Goal: Check status: Check status

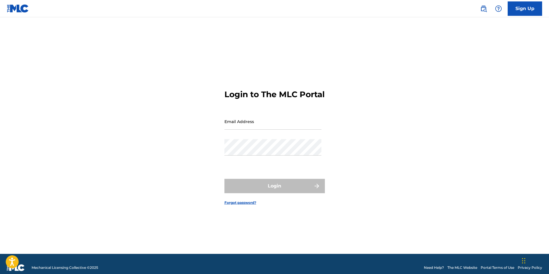
click at [277, 129] on input "Email Address" at bounding box center [273, 121] width 97 height 16
type input "[EMAIL_ADDRESS][DOMAIN_NAME]"
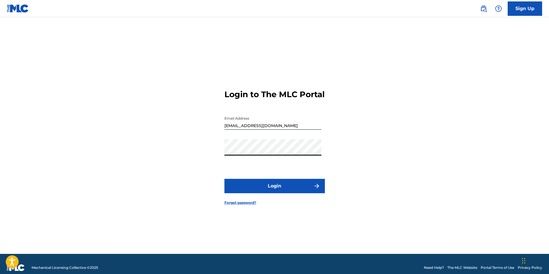
click at [274, 193] on button "Login" at bounding box center [275, 186] width 100 height 14
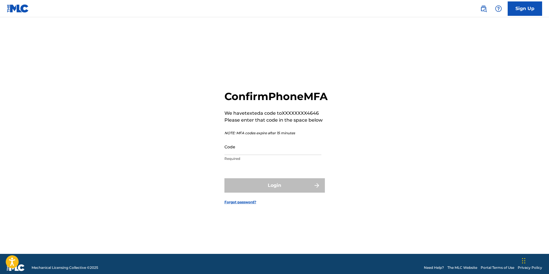
click at [273, 155] on input "Code" at bounding box center [273, 146] width 97 height 16
click at [229, 155] on input "Code" at bounding box center [273, 146] width 97 height 16
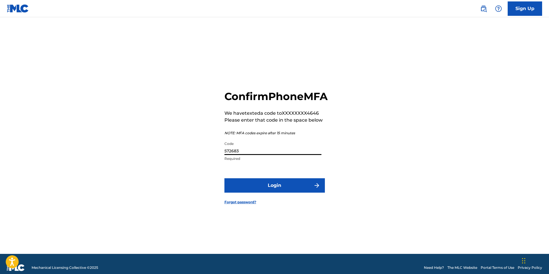
type input "572683"
click at [285, 192] on button "Login" at bounding box center [275, 185] width 100 height 14
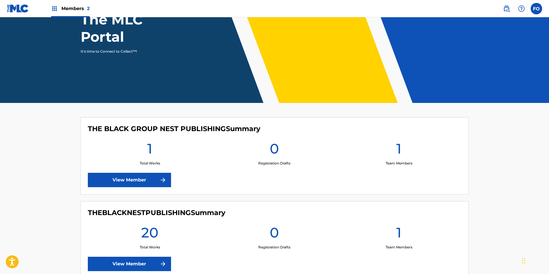
drag, startPoint x: 225, startPoint y: 231, endPoint x: 221, endPoint y: 235, distance: 5.7
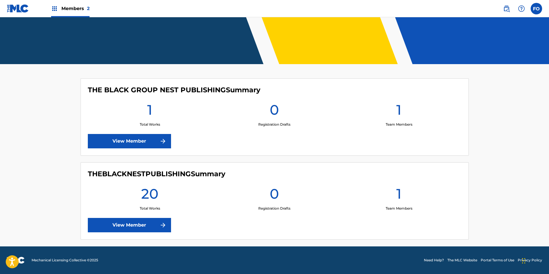
click at [158, 140] on link "View Member" at bounding box center [129, 141] width 83 height 14
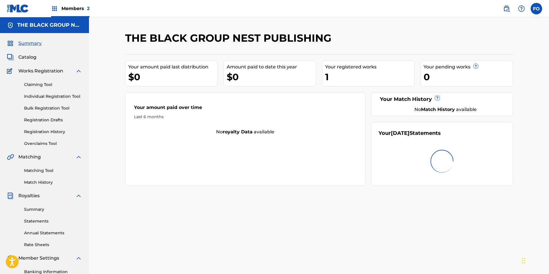
click at [66, 7] on span "Members 2" at bounding box center [75, 8] width 28 height 7
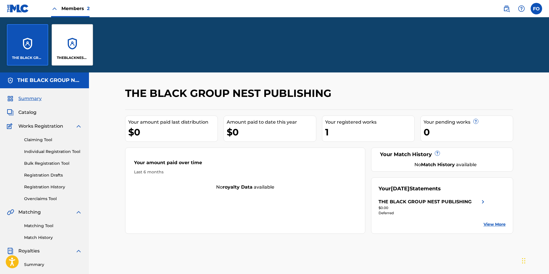
click at [76, 44] on div "THEBLACKNESTPUBLISHING" at bounding box center [72, 44] width 41 height 41
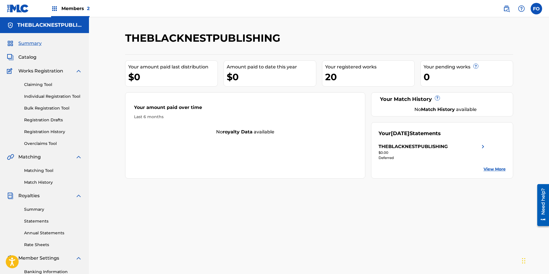
click at [26, 57] on span "Catalog" at bounding box center [27, 57] width 18 height 7
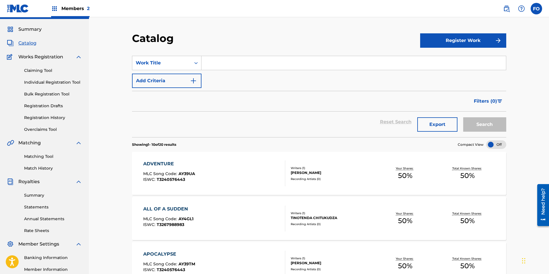
scroll to position [59, 0]
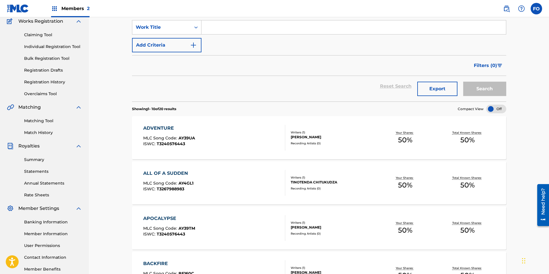
drag, startPoint x: 109, startPoint y: 115, endPoint x: 115, endPoint y: 144, distance: 30.1
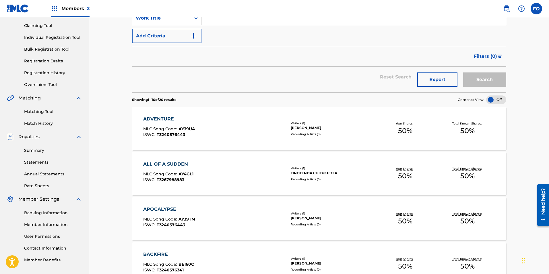
click at [43, 112] on link "Matching Tool" at bounding box center [53, 112] width 58 height 6
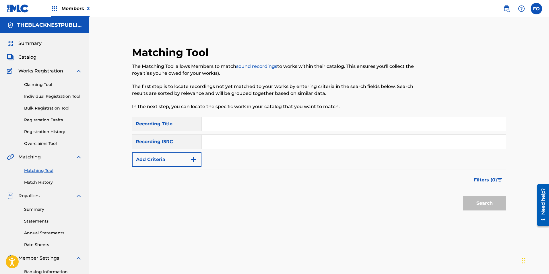
click at [41, 119] on link "Registration Drafts" at bounding box center [53, 120] width 58 height 6
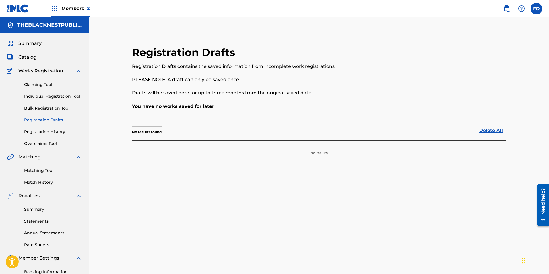
click at [47, 130] on link "Registration History" at bounding box center [53, 132] width 58 height 6
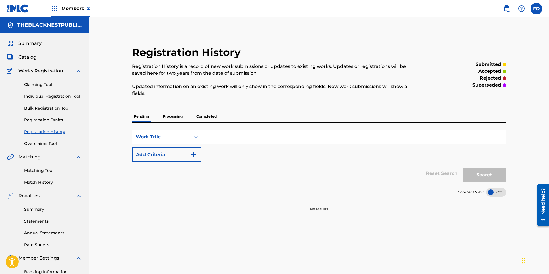
click at [50, 108] on link "Bulk Registration Tool" at bounding box center [53, 108] width 58 height 6
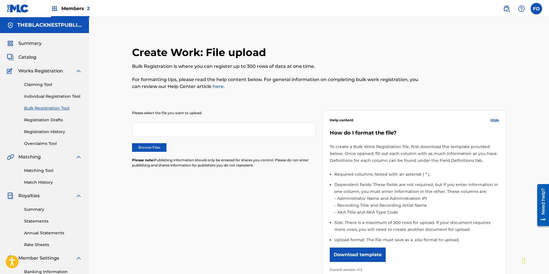
click at [63, 98] on link "Individual Registration Tool" at bounding box center [53, 96] width 58 height 6
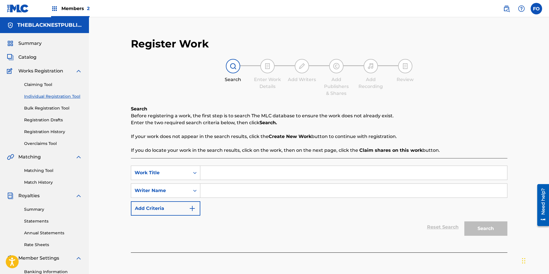
click at [44, 84] on link "Claiming Tool" at bounding box center [53, 85] width 58 height 6
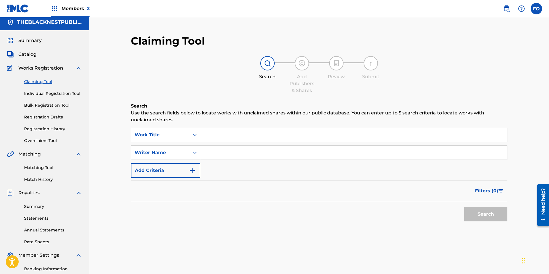
scroll to position [25, 0]
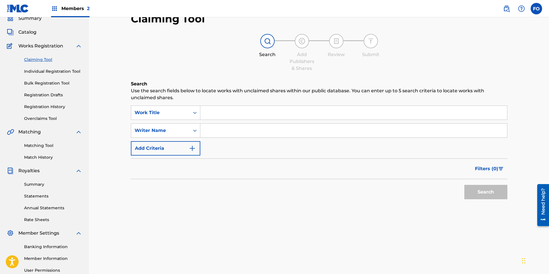
drag, startPoint x: 104, startPoint y: 123, endPoint x: 96, endPoint y: 155, distance: 33.5
click at [36, 180] on div "Summary Statements Annual Statements Rate Sheets" at bounding box center [44, 198] width 75 height 49
click at [35, 182] on link "Summary" at bounding box center [53, 184] width 58 height 6
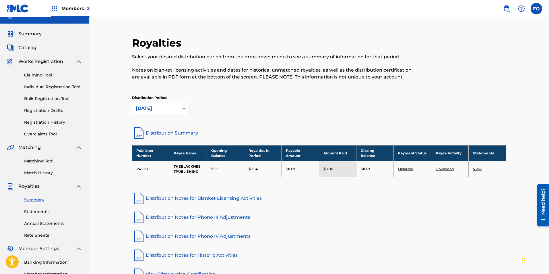
drag, startPoint x: 113, startPoint y: 122, endPoint x: 114, endPoint y: 133, distance: 10.7
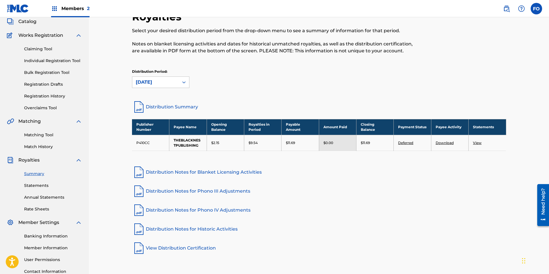
drag, startPoint x: 117, startPoint y: 129, endPoint x: 115, endPoint y: 144, distance: 14.8
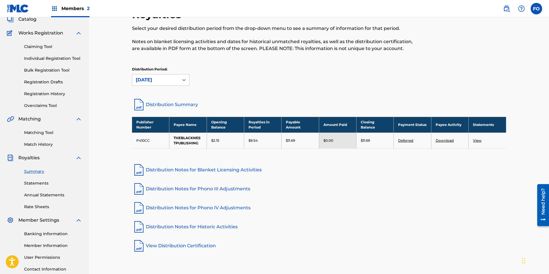
click at [480, 144] on td "View" at bounding box center [487, 140] width 37 height 16
click at [479, 142] on link "View" at bounding box center [477, 140] width 9 height 4
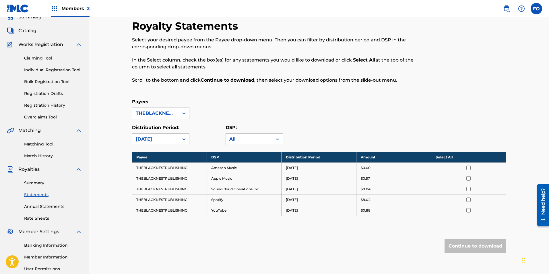
scroll to position [45, 0]
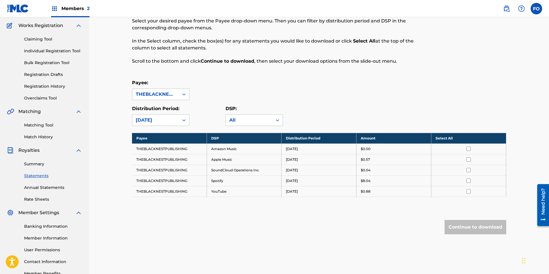
drag, startPoint x: 109, startPoint y: 180, endPoint x: 106, endPoint y: 216, distance: 36.0
click at [43, 227] on link "Banking Information" at bounding box center [53, 226] width 58 height 6
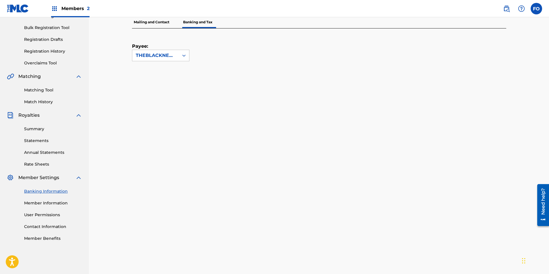
drag, startPoint x: 100, startPoint y: 177, endPoint x: 102, endPoint y: 184, distance: 8.1
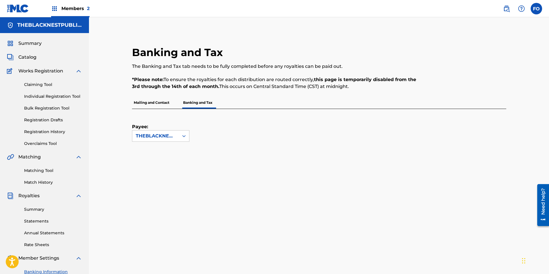
drag, startPoint x: 112, startPoint y: 204, endPoint x: 105, endPoint y: 38, distance: 167.0
click at [42, 85] on link "Claiming Tool" at bounding box center [53, 85] width 58 height 6
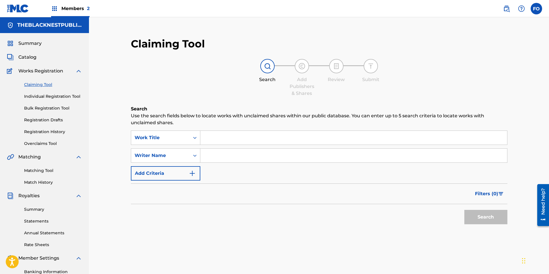
click at [24, 52] on div "Summary Catalog Works Registration Claiming Tool Individual Registration Tool B…" at bounding box center [44, 180] width 89 height 295
click at [24, 56] on span "Catalog" at bounding box center [27, 57] width 18 height 7
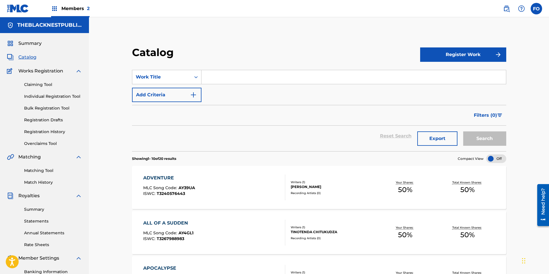
click at [30, 45] on span "Summary" at bounding box center [29, 43] width 23 height 7
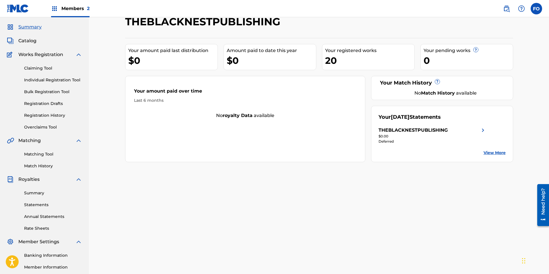
scroll to position [66, 0]
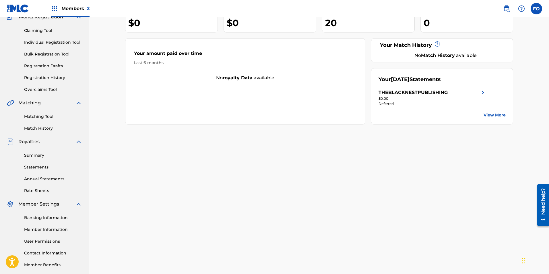
drag, startPoint x: 109, startPoint y: 204, endPoint x: 109, endPoint y: 237, distance: 32.7
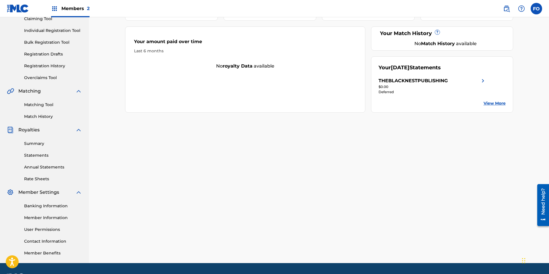
scroll to position [0, 0]
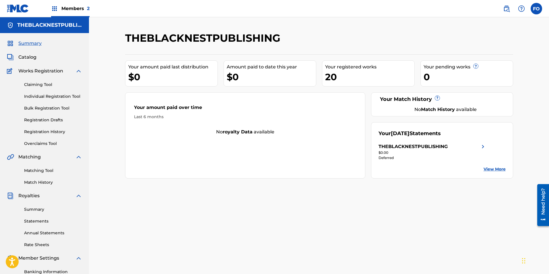
drag, startPoint x: 96, startPoint y: 158, endPoint x: 98, endPoint y: 78, distance: 80.1
click at [34, 56] on span "Catalog" at bounding box center [27, 57] width 18 height 7
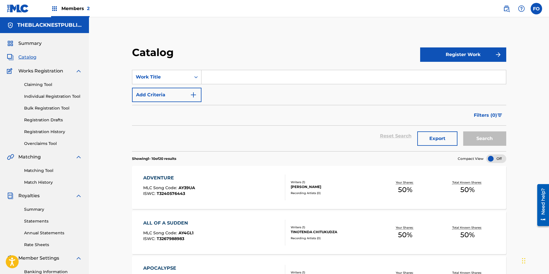
click at [33, 42] on span "Summary" at bounding box center [29, 43] width 23 height 7
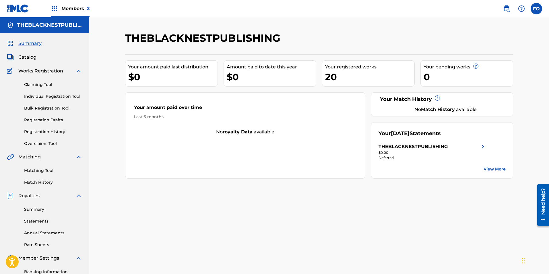
click at [32, 56] on span "Catalog" at bounding box center [27, 57] width 18 height 7
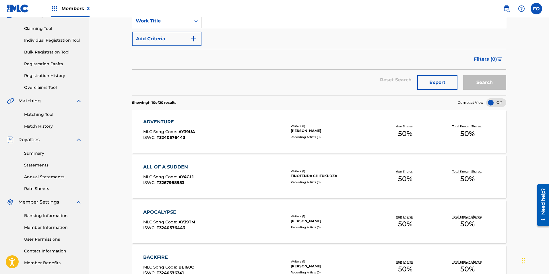
drag, startPoint x: 301, startPoint y: 61, endPoint x: 301, endPoint y: 103, distance: 41.1
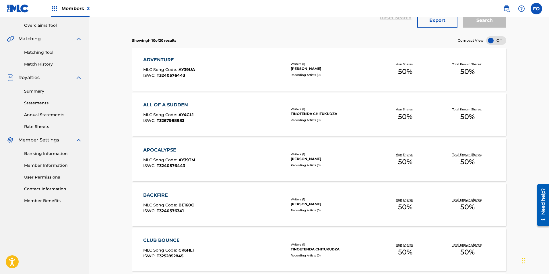
drag, startPoint x: 159, startPoint y: 87, endPoint x: 162, endPoint y: 144, distance: 57.2
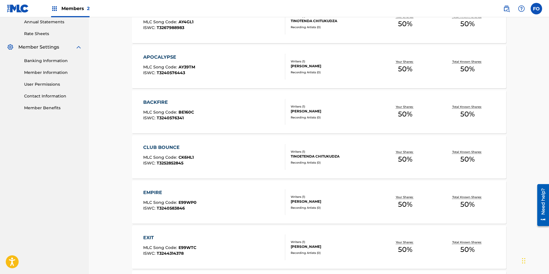
scroll to position [398, 0]
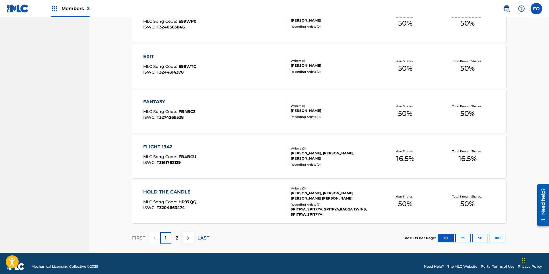
drag, startPoint x: 113, startPoint y: 127, endPoint x: 129, endPoint y: 193, distance: 67.1
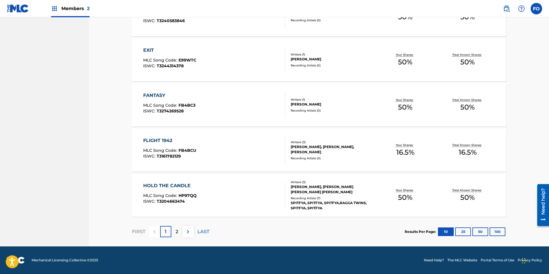
click at [178, 231] on p "2" at bounding box center [177, 231] width 3 height 7
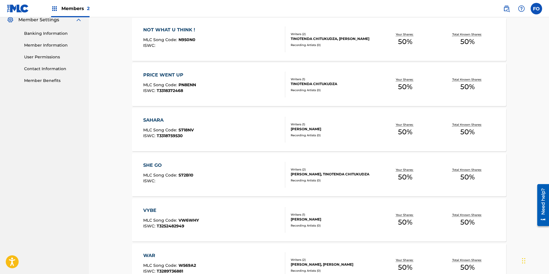
drag, startPoint x: 123, startPoint y: 164, endPoint x: 121, endPoint y: 149, distance: 15.0
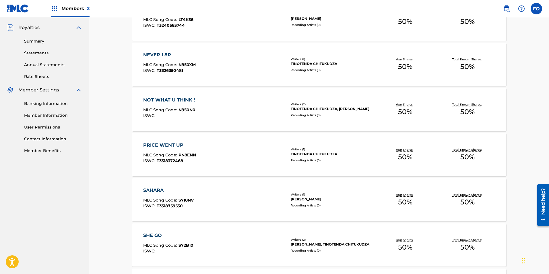
drag, startPoint x: 122, startPoint y: 150, endPoint x: 122, endPoint y: 143, distance: 6.6
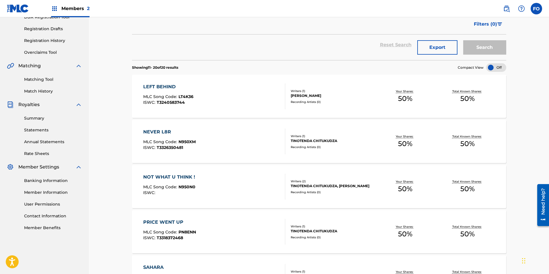
drag, startPoint x: 122, startPoint y: 143, endPoint x: 123, endPoint y: 105, distance: 38.2
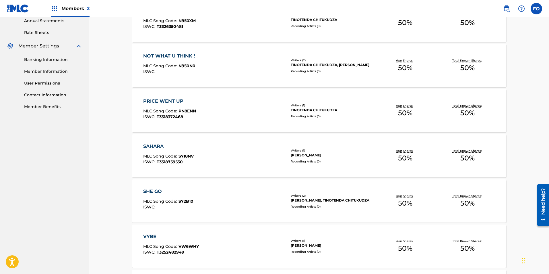
drag, startPoint x: 130, startPoint y: 155, endPoint x: 132, endPoint y: 180, distance: 25.6
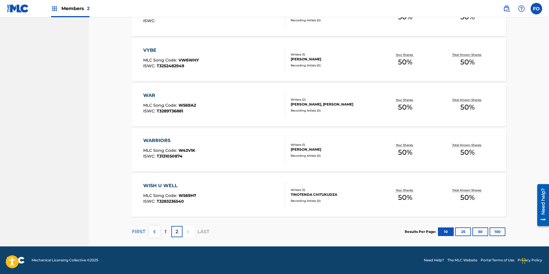
drag, startPoint x: 128, startPoint y: 175, endPoint x: 128, endPoint y: 196, distance: 21.0
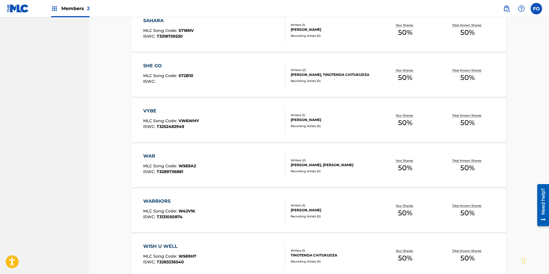
scroll to position [0, 0]
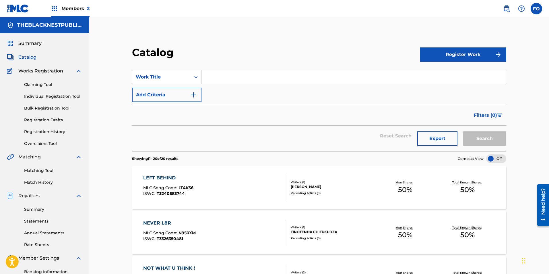
drag, startPoint x: 125, startPoint y: 211, endPoint x: 119, endPoint y: 107, distance: 104.4
click at [43, 171] on link "Matching Tool" at bounding box center [53, 170] width 58 height 6
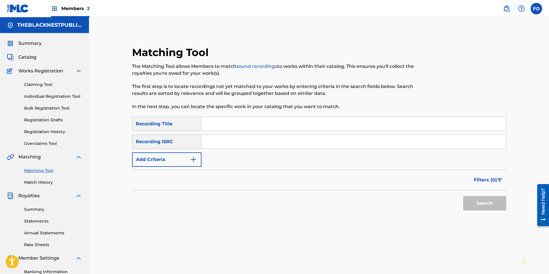
click at [43, 186] on div "Summary Catalog Works Registration Claiming Tool Individual Registration Tool B…" at bounding box center [44, 180] width 89 height 295
click at [44, 184] on link "Match History" at bounding box center [53, 182] width 58 height 6
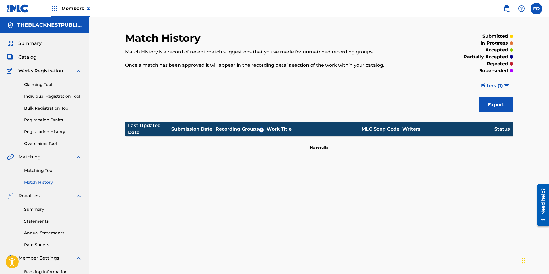
click at [49, 145] on link "Overclaims Tool" at bounding box center [53, 143] width 58 height 6
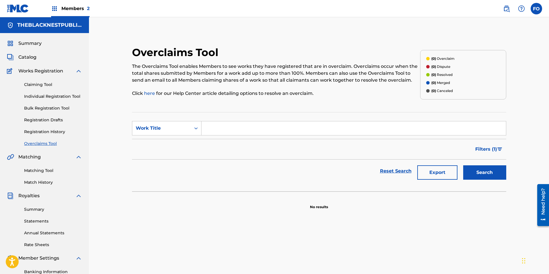
click at [51, 131] on link "Registration History" at bounding box center [53, 132] width 58 height 6
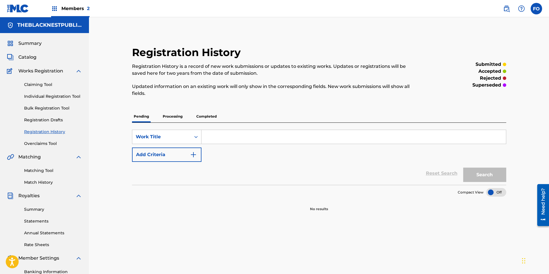
click at [171, 113] on p "Processing" at bounding box center [172, 116] width 23 height 12
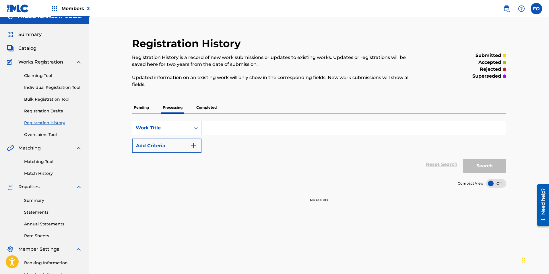
drag, startPoint x: 113, startPoint y: 125, endPoint x: 164, endPoint y: 110, distance: 52.8
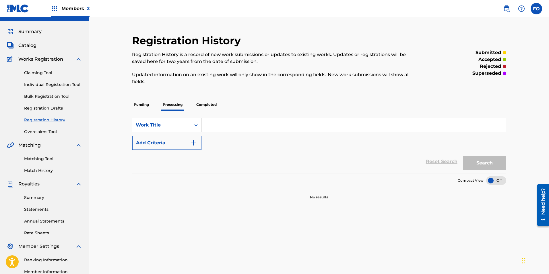
click at [208, 103] on p "Completed" at bounding box center [207, 104] width 24 height 12
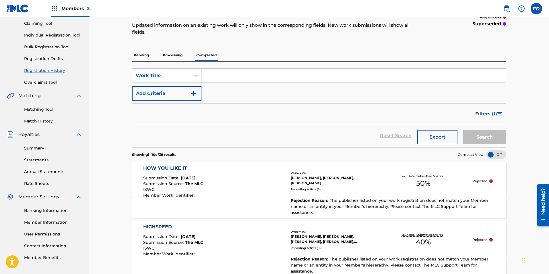
drag, startPoint x: 135, startPoint y: 110, endPoint x: 135, endPoint y: 117, distance: 7.2
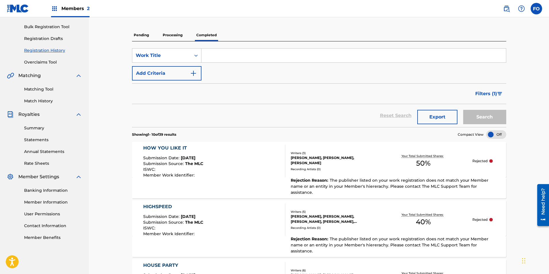
drag, startPoint x: 127, startPoint y: 103, endPoint x: 128, endPoint y: 124, distance: 20.4
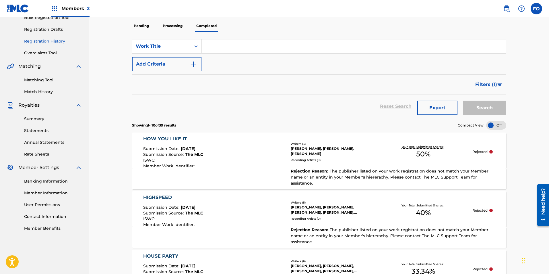
click at [330, 175] on span "The publisher listed on your work registration does not match your Member name …" at bounding box center [390, 176] width 198 height 17
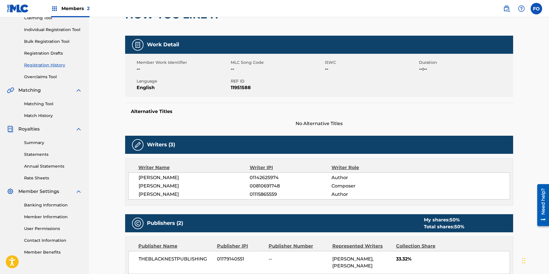
drag, startPoint x: 214, startPoint y: 175, endPoint x: 215, endPoint y: 187, distance: 11.8
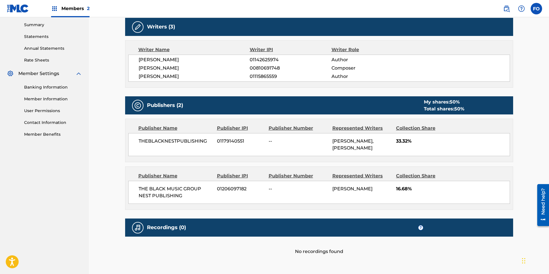
drag, startPoint x: 218, startPoint y: 156, endPoint x: 223, endPoint y: 190, distance: 35.2
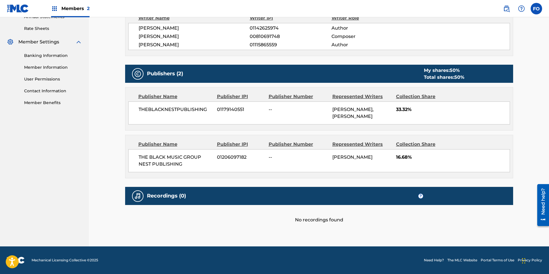
drag, startPoint x: 278, startPoint y: 180, endPoint x: 279, endPoint y: 213, distance: 33.3
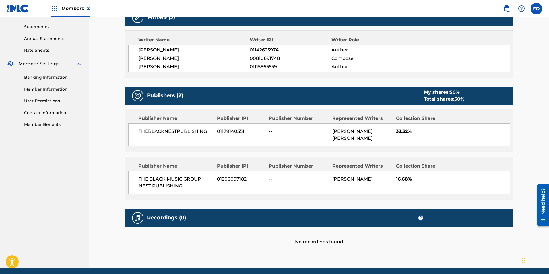
scroll to position [168, 0]
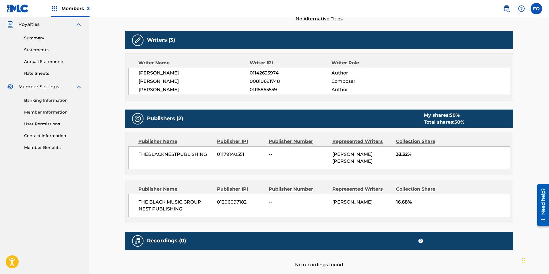
drag, startPoint x: 307, startPoint y: 200, endPoint x: 308, endPoint y: 177, distance: 23.0
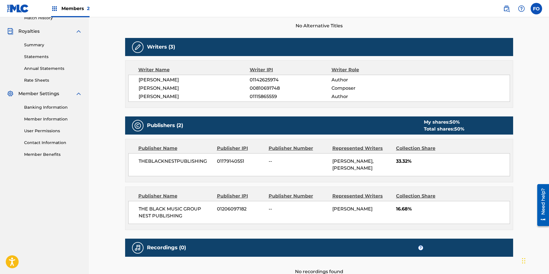
scroll to position [146, 0]
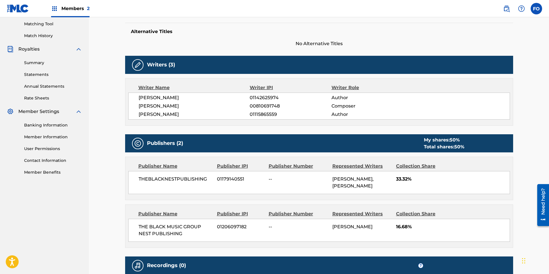
drag, startPoint x: 315, startPoint y: 196, endPoint x: 315, endPoint y: 184, distance: 12.4
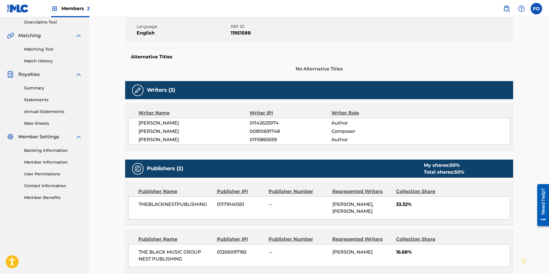
drag, startPoint x: 306, startPoint y: 190, endPoint x: 304, endPoint y: 169, distance: 21.3
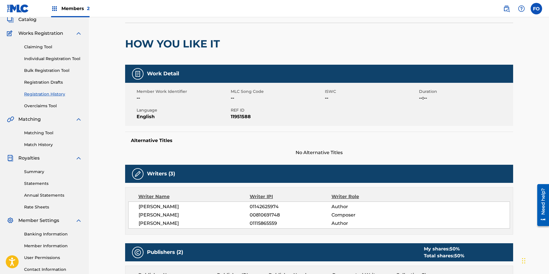
drag, startPoint x: 192, startPoint y: 169, endPoint x: 192, endPoint y: 140, distance: 29.0
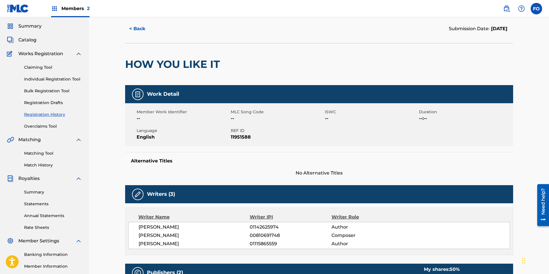
drag, startPoint x: 201, startPoint y: 155, endPoint x: 194, endPoint y: 122, distance: 34.1
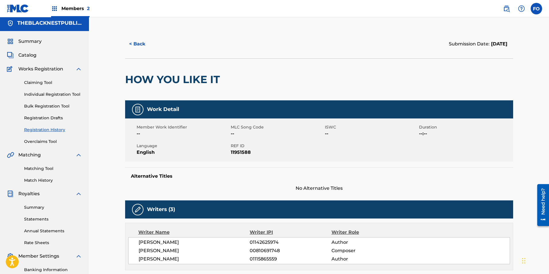
click at [142, 43] on button "< Back" at bounding box center [142, 44] width 34 height 14
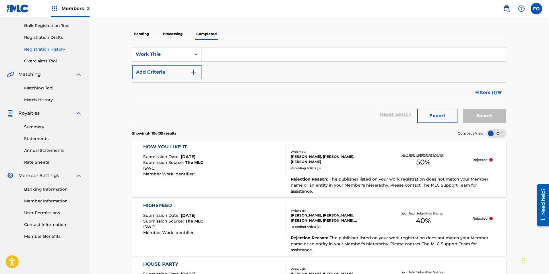
click at [361, 176] on span "The publisher listed on your work registration does not match your Member name …" at bounding box center [390, 184] width 198 height 17
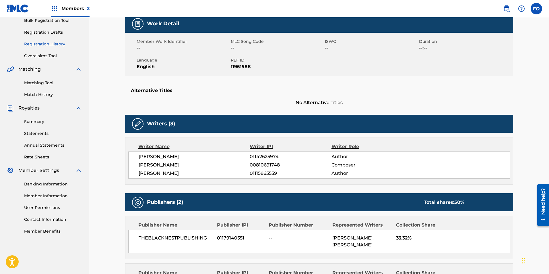
drag, startPoint x: 240, startPoint y: 162, endPoint x: 250, endPoint y: 204, distance: 43.7
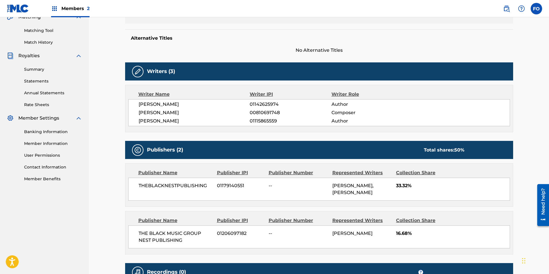
drag, startPoint x: 244, startPoint y: 169, endPoint x: 246, endPoint y: 188, distance: 19.1
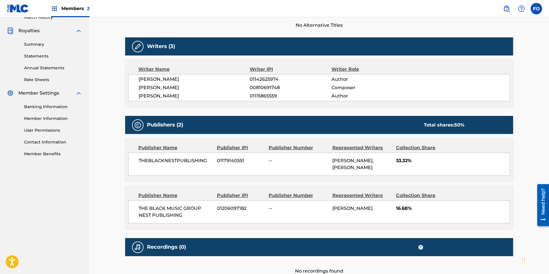
drag, startPoint x: 273, startPoint y: 175, endPoint x: 275, endPoint y: 193, distance: 18.2
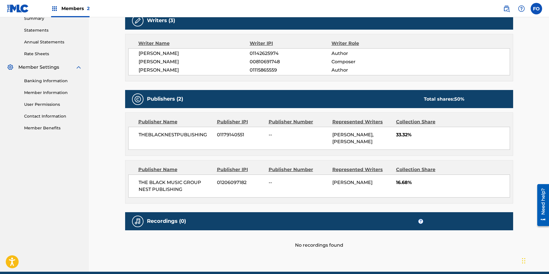
drag, startPoint x: 272, startPoint y: 215, endPoint x: 271, endPoint y: 227, distance: 12.6
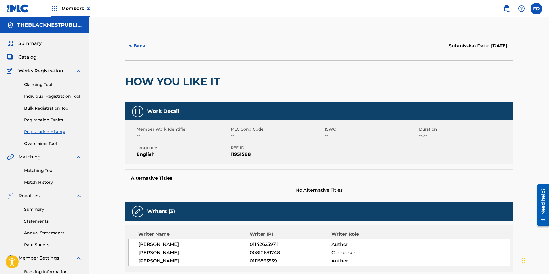
drag, startPoint x: 252, startPoint y: 204, endPoint x: 226, endPoint y: 127, distance: 81.7
click at [143, 46] on button "< Back" at bounding box center [142, 46] width 34 height 14
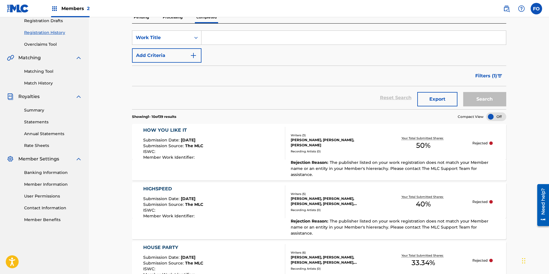
scroll to position [111, 0]
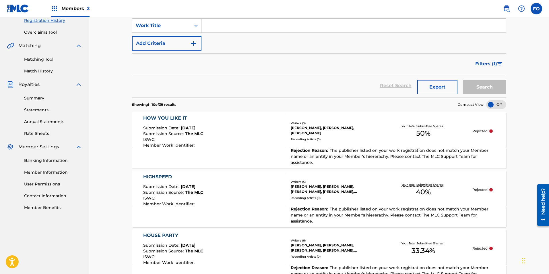
click at [380, 140] on div "Your Total Submitted Shares: 50 %" at bounding box center [423, 131] width 98 height 18
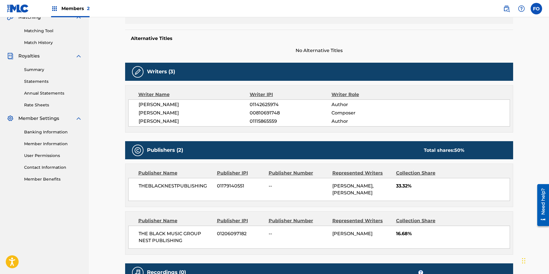
scroll to position [180, 0]
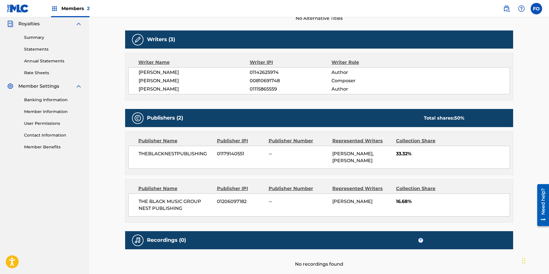
drag, startPoint x: 195, startPoint y: 143, endPoint x: 201, endPoint y: 180, distance: 37.5
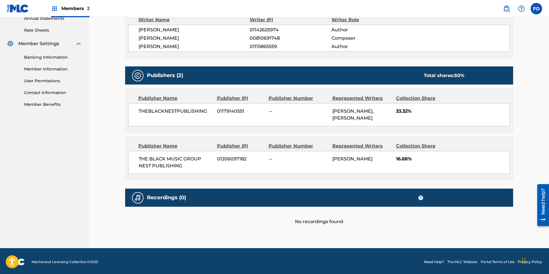
drag, startPoint x: 200, startPoint y: 144, endPoint x: 204, endPoint y: 165, distance: 21.1
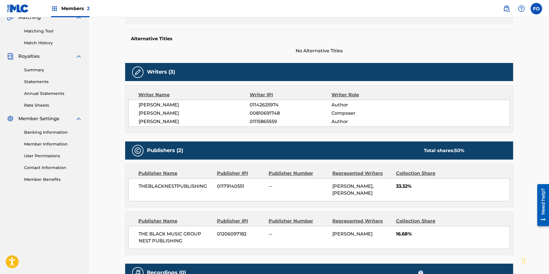
drag, startPoint x: 220, startPoint y: 193, endPoint x: 221, endPoint y: 168, distance: 25.6
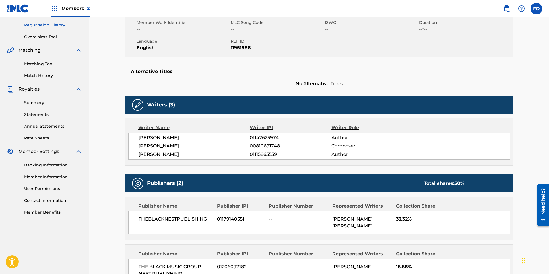
drag, startPoint x: 221, startPoint y: 168, endPoint x: 210, endPoint y: 120, distance: 48.6
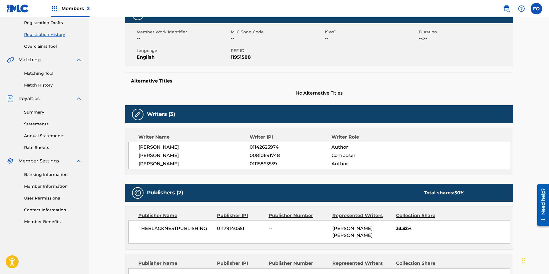
click at [542, 211] on div "Need help?" at bounding box center [544, 201] width 8 height 26
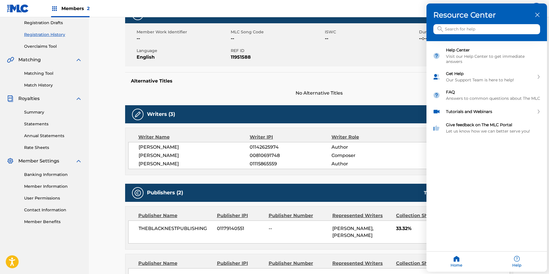
click at [393, 123] on div at bounding box center [274, 137] width 549 height 274
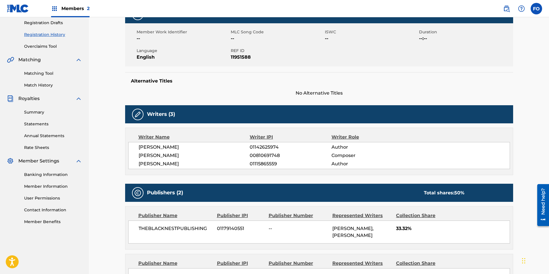
click at [336, 88] on div "Alternative Titles No Alternative Titles" at bounding box center [319, 84] width 388 height 24
click at [518, 30] on div "< Back Submission Date: [DATE] HOW YOU LIKE IT Work Detail Member Work Identifi…" at bounding box center [319, 150] width 402 height 430
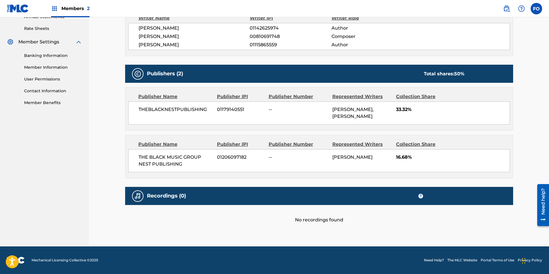
drag, startPoint x: 430, startPoint y: 144, endPoint x: 435, endPoint y: 206, distance: 61.6
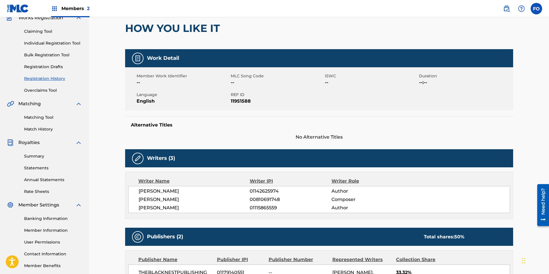
scroll to position [0, 0]
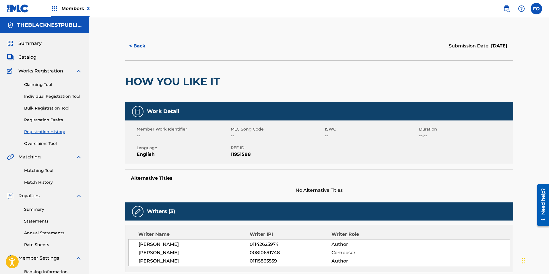
drag, startPoint x: 439, startPoint y: 84, endPoint x: 433, endPoint y: 51, distance: 33.3
